Goal: Transaction & Acquisition: Purchase product/service

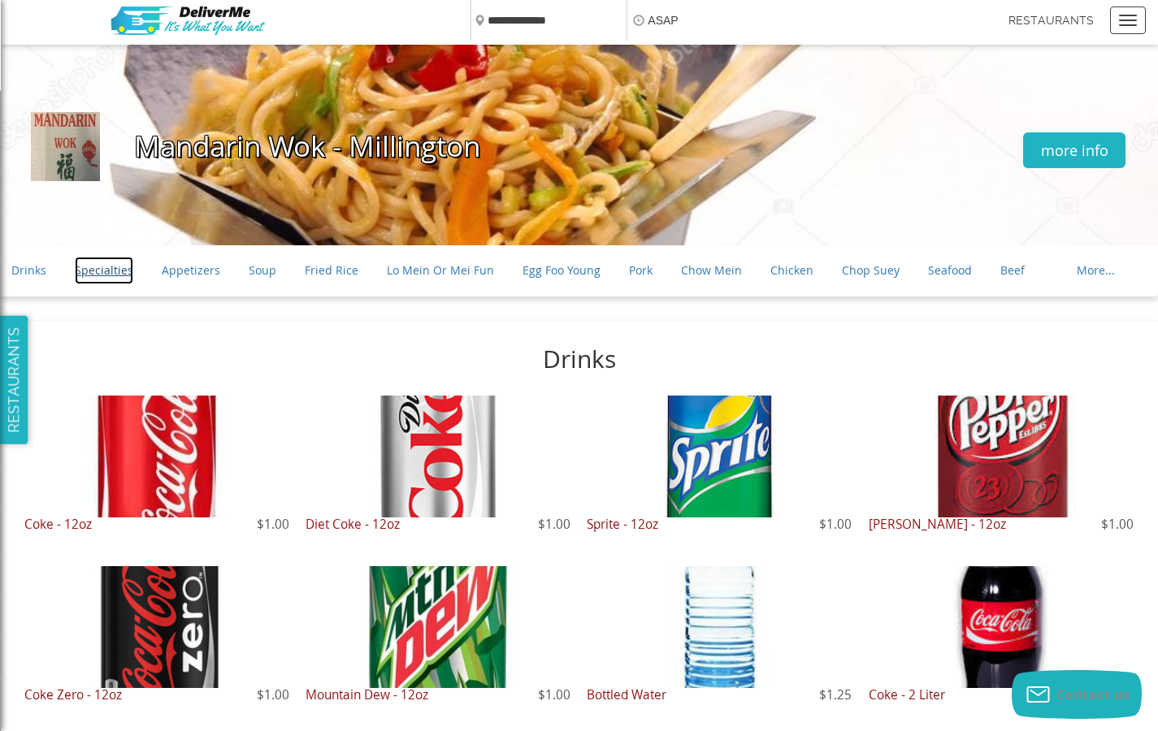
click at [102, 271] on link "Specialties" at bounding box center [104, 271] width 58 height 28
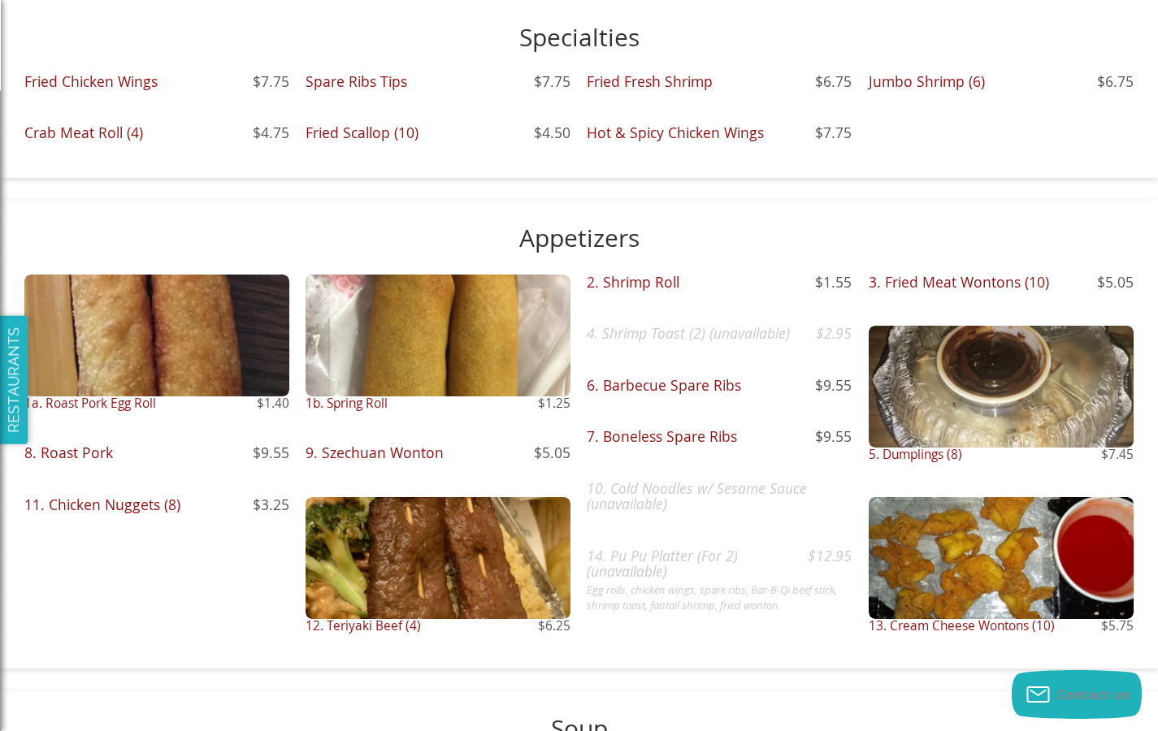
click at [156, 97] on div "Fried Chicken Wings $7.75" at bounding box center [156, 98] width 265 height 48
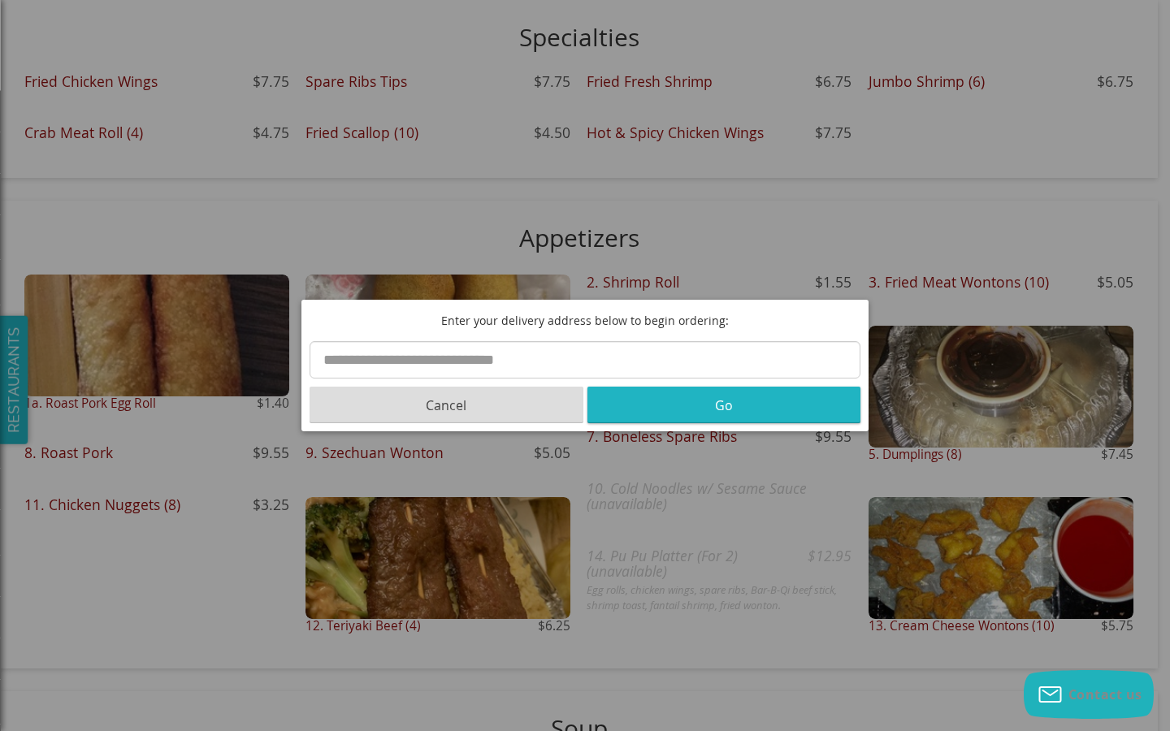
click at [585, 360] on input "text" at bounding box center [585, 359] width 551 height 37
type input "**********"
click at [723, 405] on button "Go" at bounding box center [724, 405] width 274 height 37
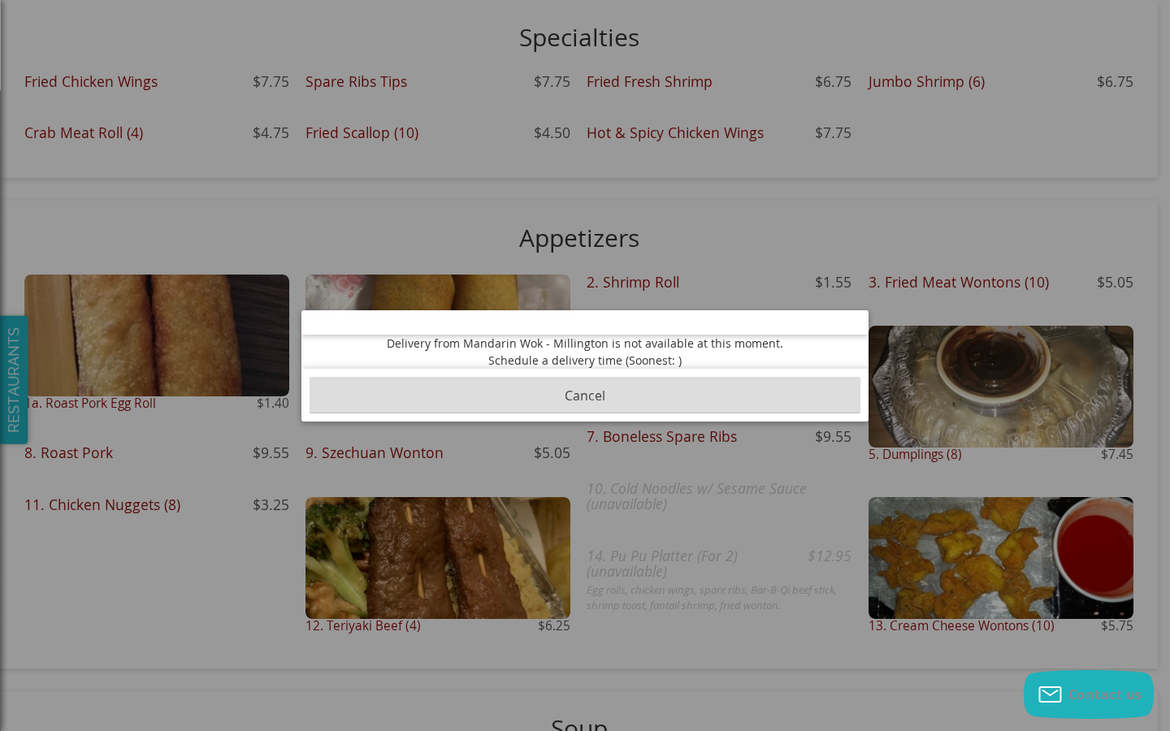
click at [585, 395] on button "Cancel" at bounding box center [585, 395] width 551 height 37
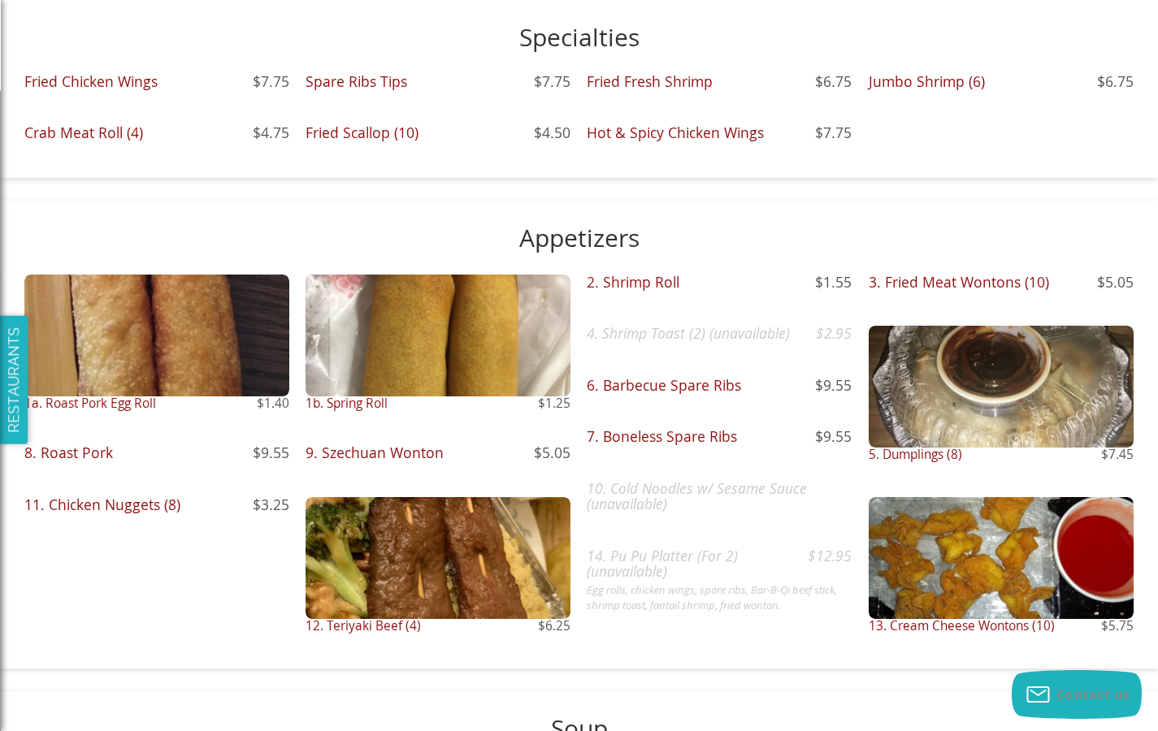
scroll to position [1257, 0]
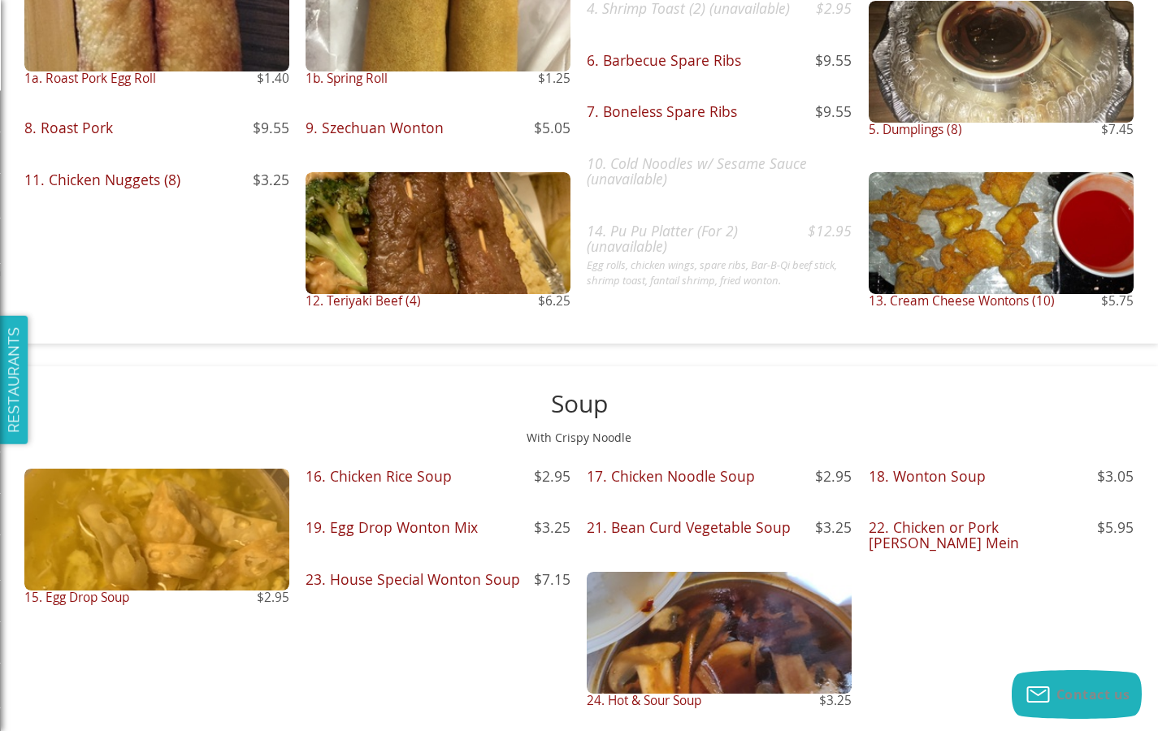
click at [156, 552] on div at bounding box center [156, 530] width 265 height 122
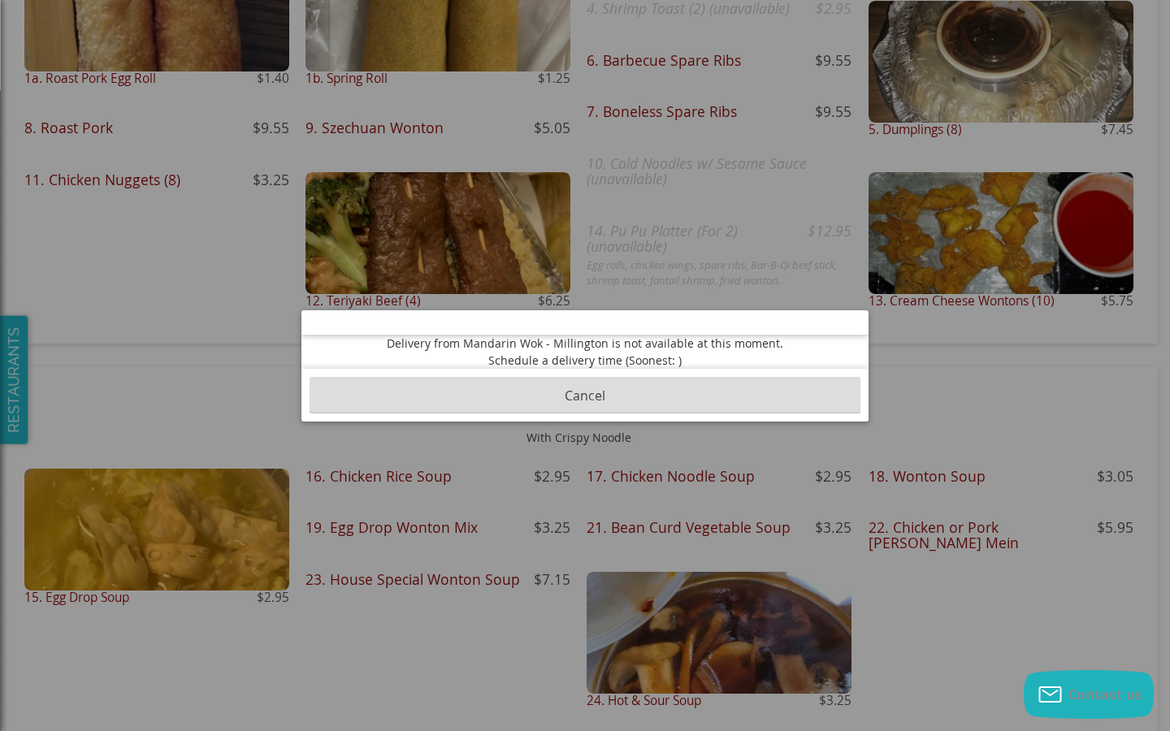
click at [585, 395] on button "Cancel" at bounding box center [585, 395] width 551 height 37
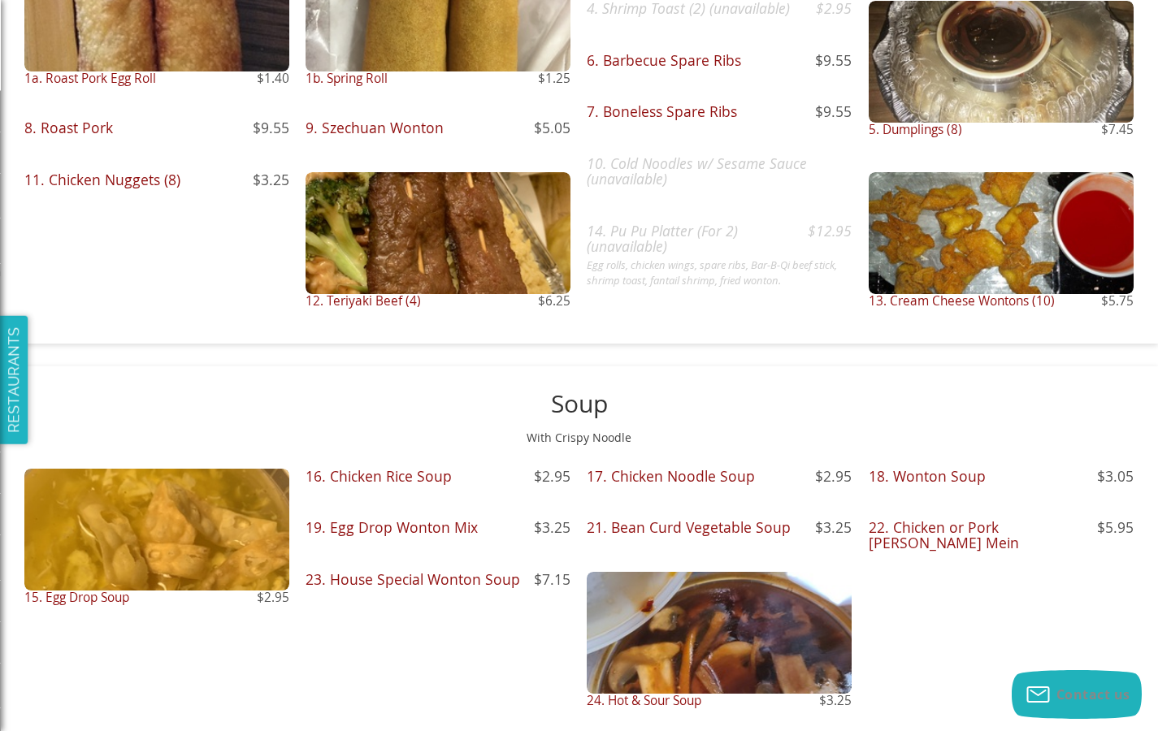
click at [1000, 492] on div "18. Wonton Soup $3.05" at bounding box center [1000, 493] width 265 height 48
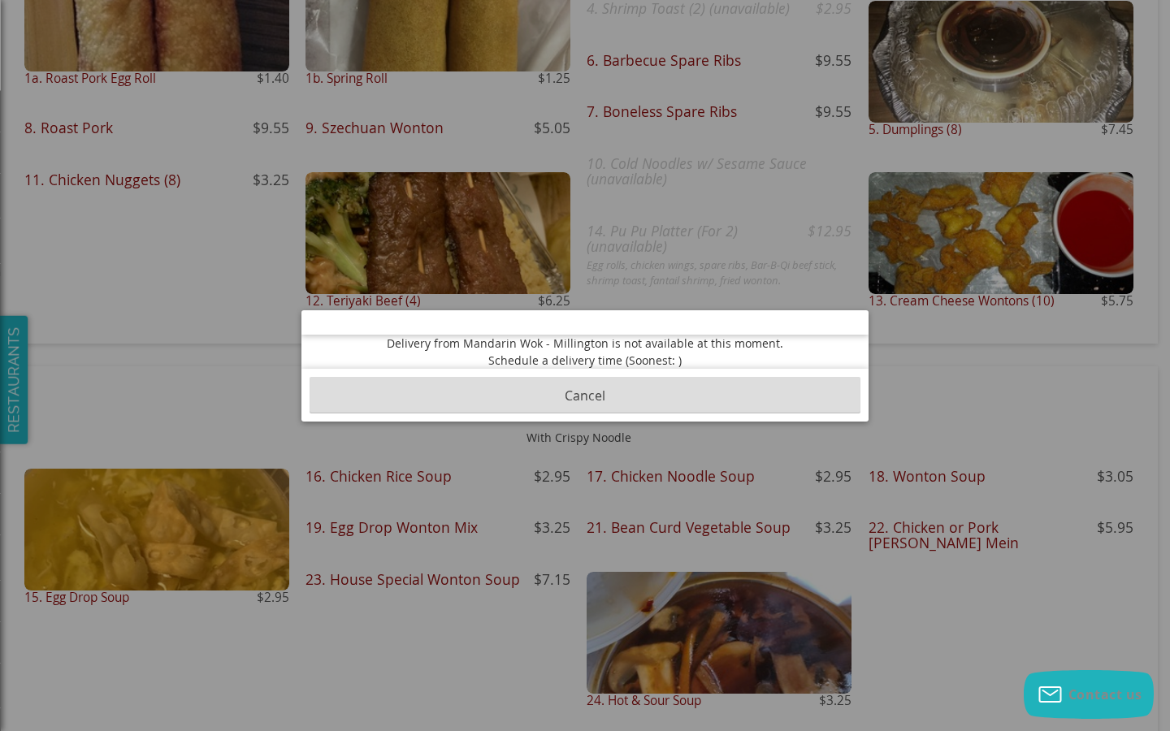
click at [585, 395] on button "Cancel" at bounding box center [585, 395] width 551 height 37
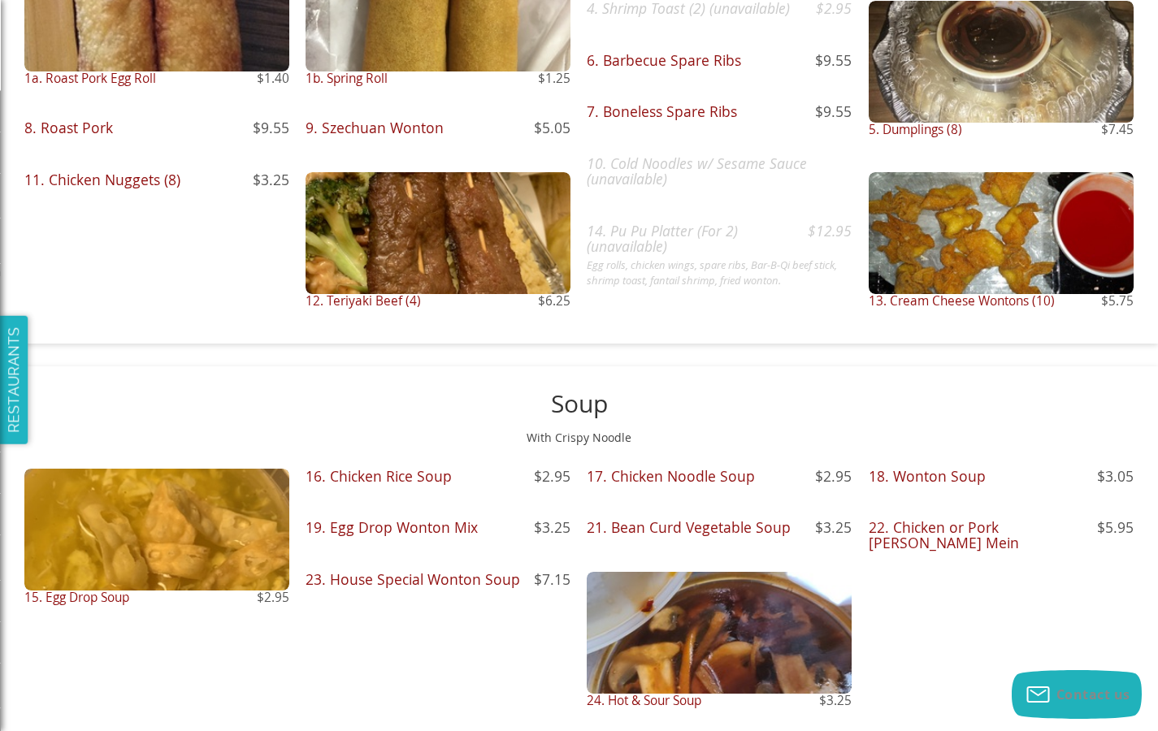
click at [437, 596] on div "23. House Special Wonton Soup $7.15" at bounding box center [437, 596] width 265 height 48
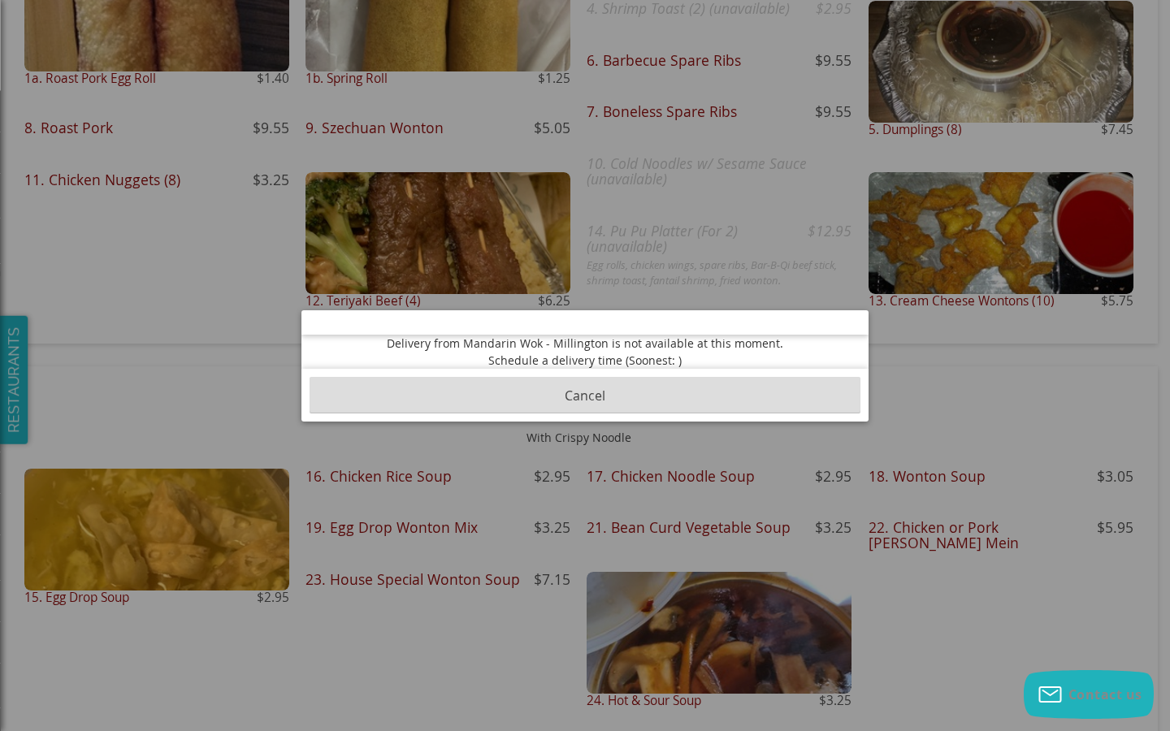
click at [585, 395] on button "Cancel" at bounding box center [585, 395] width 551 height 37
